Goal: Navigation & Orientation: Understand site structure

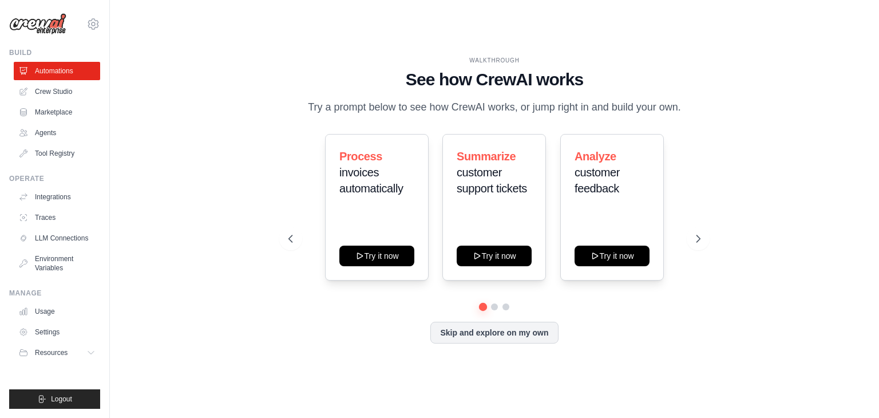
click at [50, 143] on ul "Automations Crew Studio Marketplace Agents Tool Registry" at bounding box center [57, 112] width 86 height 101
click at [50, 132] on link "Agents" at bounding box center [58, 133] width 86 height 18
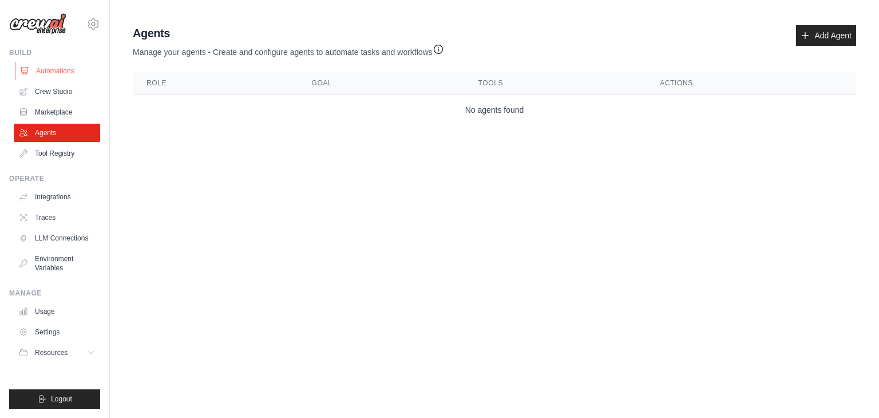
click at [55, 71] on link "Automations" at bounding box center [58, 71] width 86 height 18
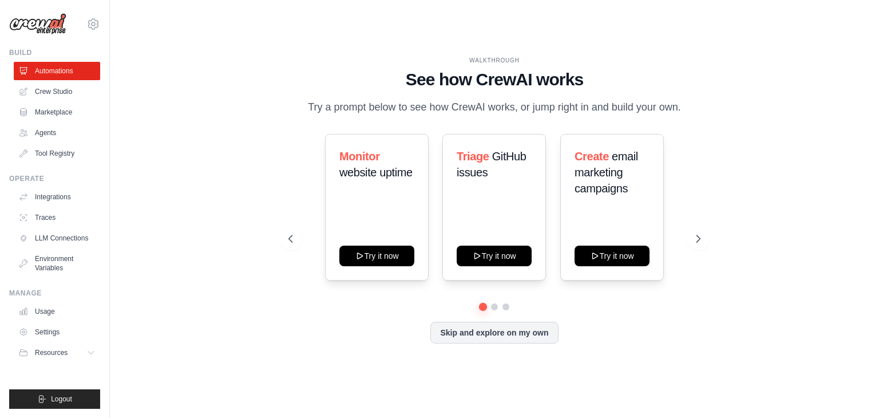
click at [61, 92] on link "Crew Studio" at bounding box center [57, 91] width 86 height 18
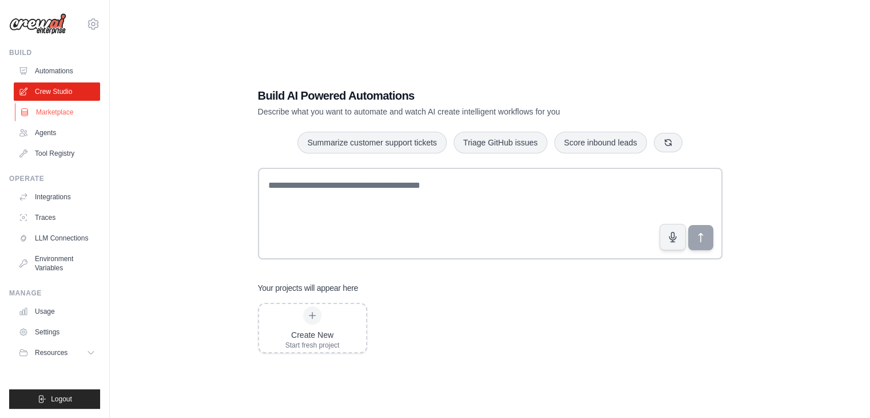
click at [54, 113] on link "Marketplace" at bounding box center [58, 112] width 86 height 18
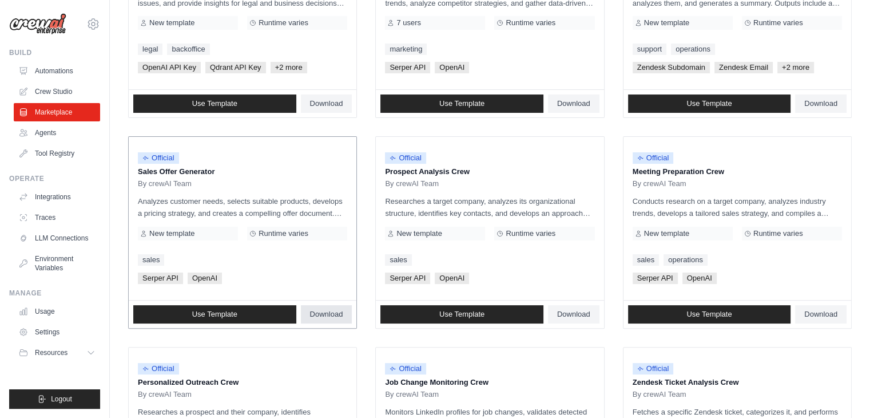
scroll to position [286, 0]
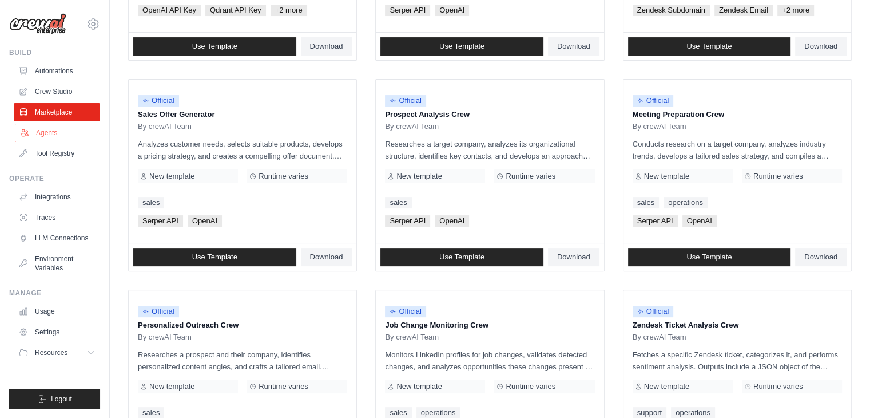
click at [51, 132] on link "Agents" at bounding box center [58, 133] width 86 height 18
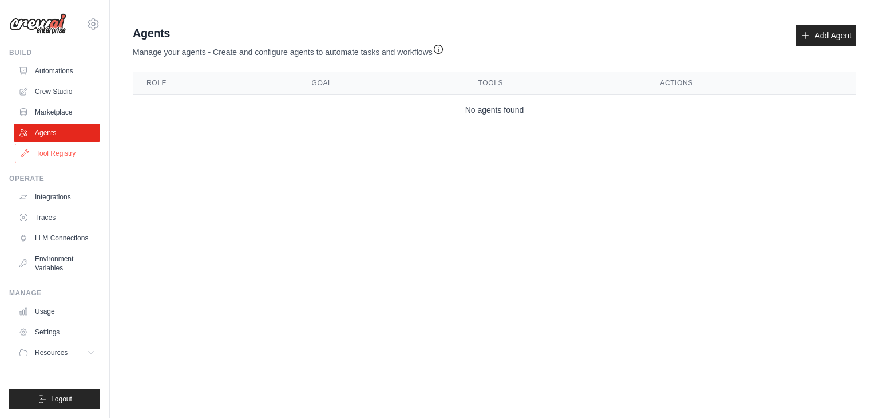
click at [59, 156] on link "Tool Registry" at bounding box center [58, 153] width 86 height 18
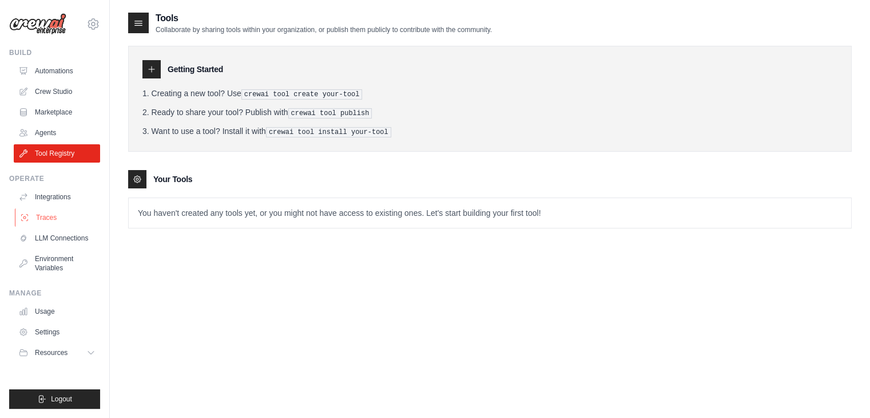
click at [59, 209] on link "Traces" at bounding box center [58, 217] width 86 height 18
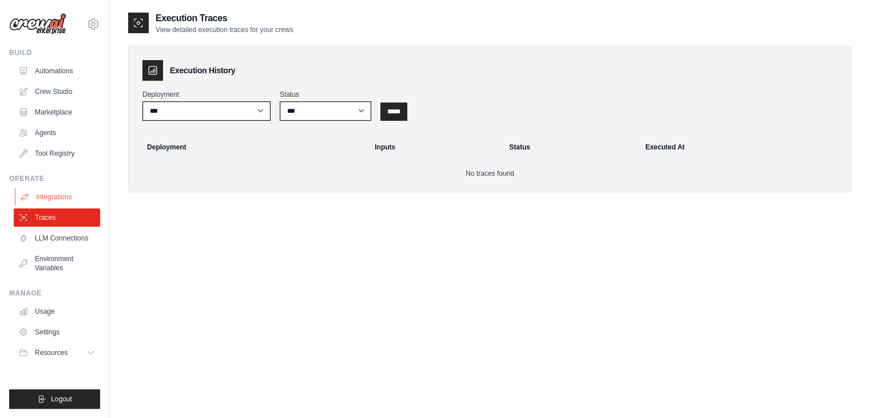
click at [62, 201] on link "Integrations" at bounding box center [58, 197] width 86 height 18
click at [67, 196] on link "Integrations" at bounding box center [58, 197] width 86 height 18
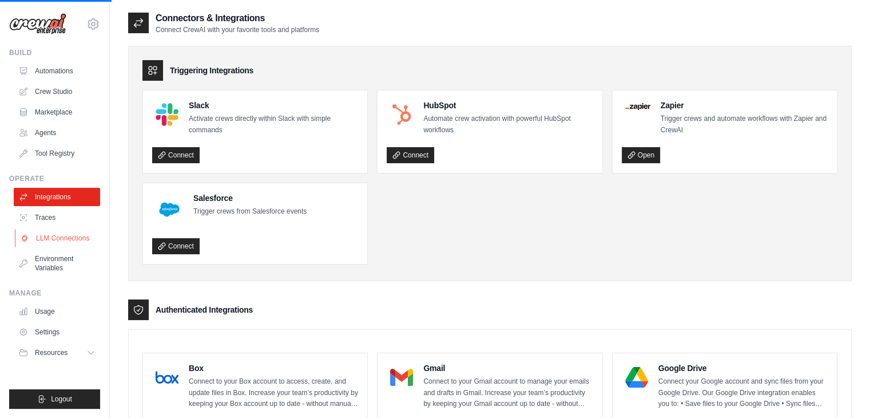
click at [51, 238] on link "LLM Connections" at bounding box center [58, 238] width 86 height 18
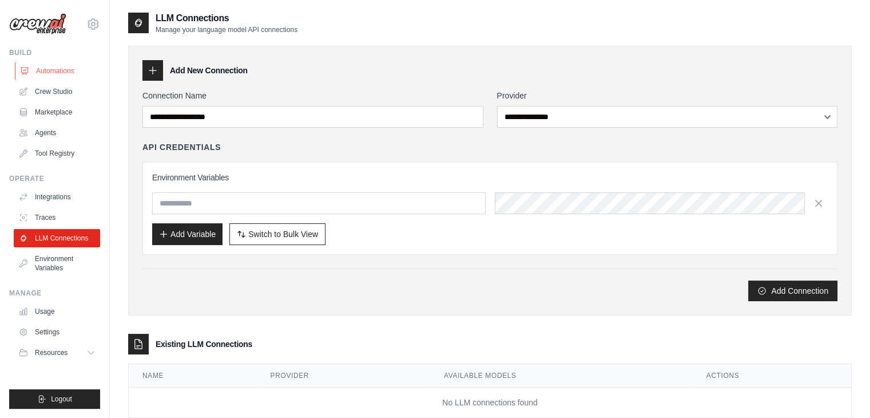
click at [66, 71] on link "Automations" at bounding box center [58, 71] width 86 height 18
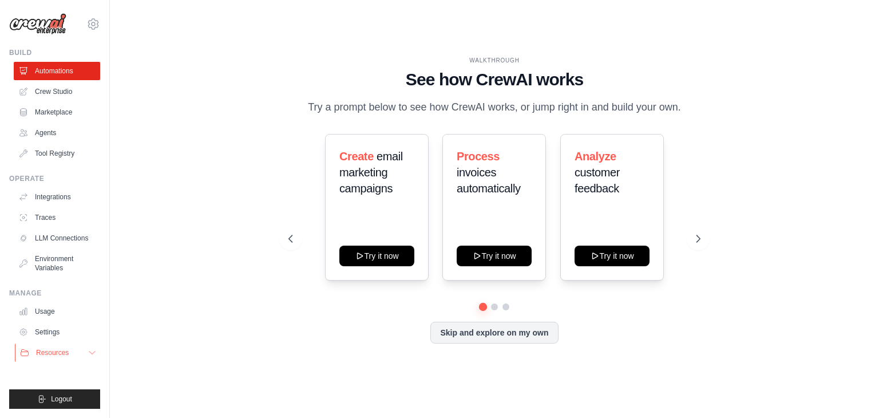
click at [88, 355] on icon at bounding box center [92, 352] width 9 height 9
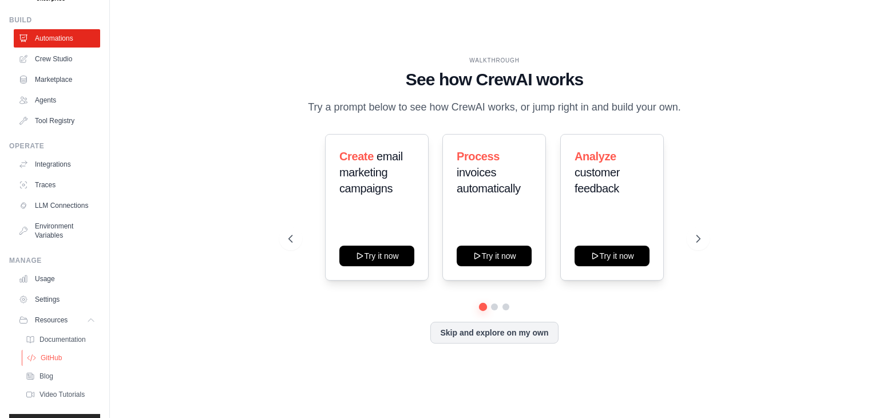
scroll to position [66, 0]
